Goal: Task Accomplishment & Management: Manage account settings

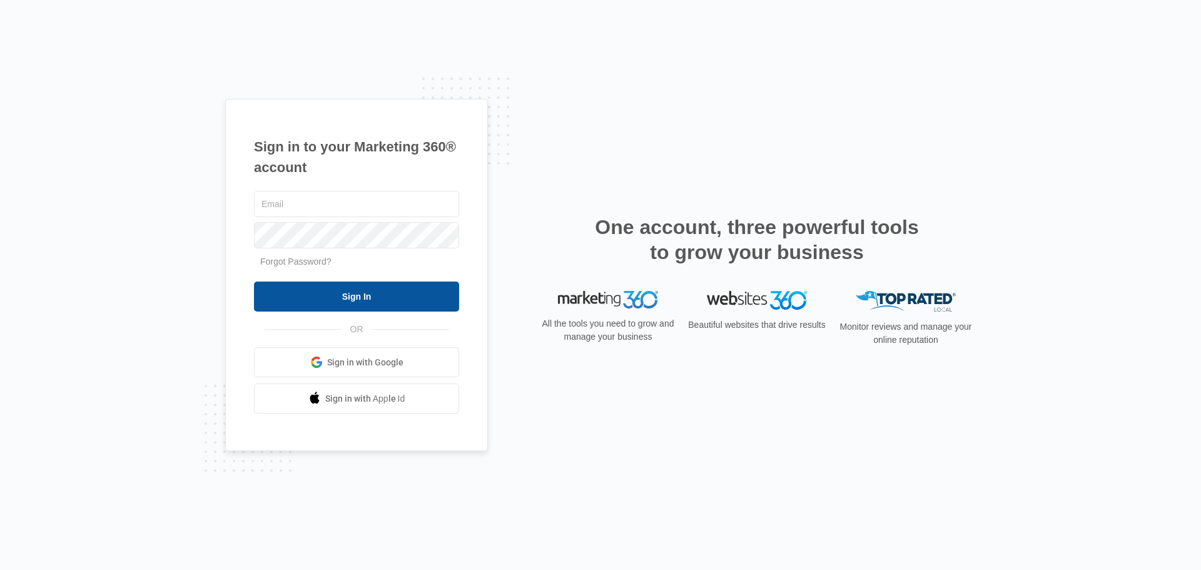
type input "[PERSON_NAME][EMAIL_ADDRESS][DOMAIN_NAME]"
click at [341, 295] on input "Sign In" at bounding box center [356, 297] width 205 height 30
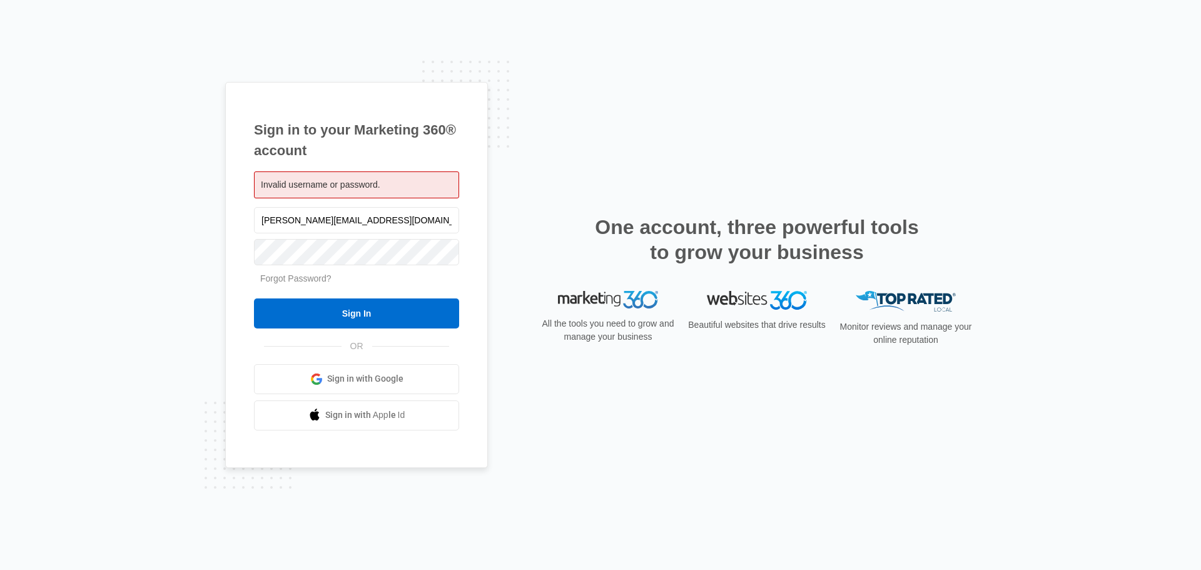
click at [297, 282] on link "Forgot Password?" at bounding box center [295, 278] width 71 height 10
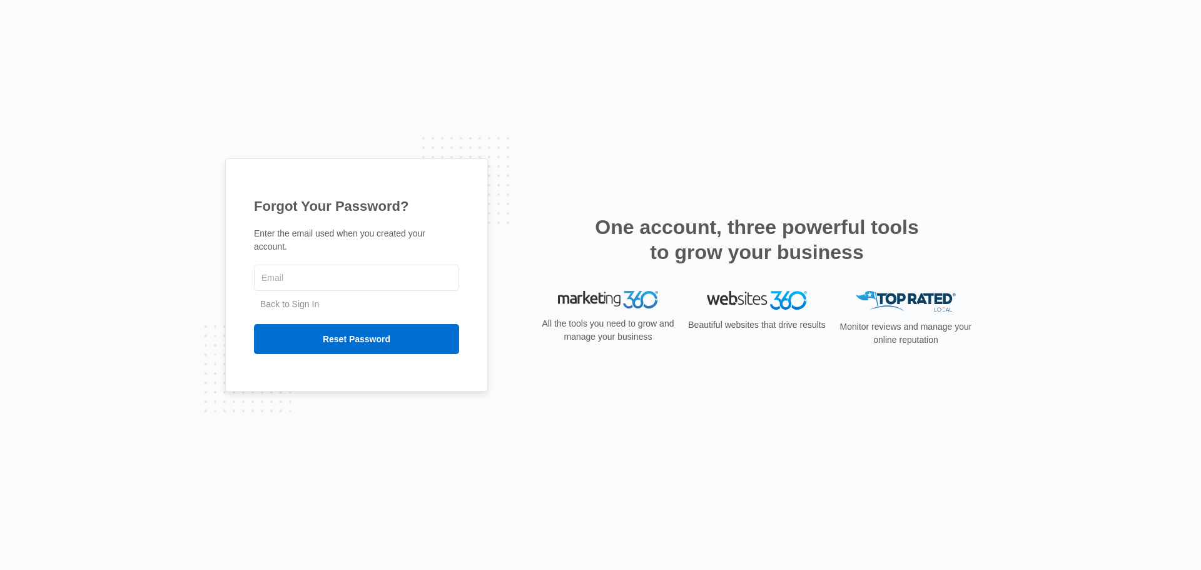
type input "[PERSON_NAME][EMAIL_ADDRESS][DOMAIN_NAME]"
click at [337, 325] on input "Reset Password" at bounding box center [356, 339] width 205 height 30
